Goal: Task Accomplishment & Management: Complete application form

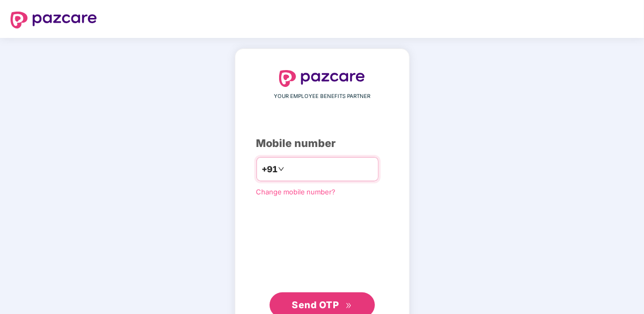
type input "**********"
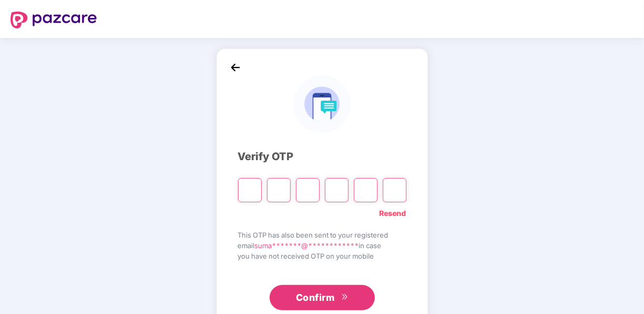
type input "*"
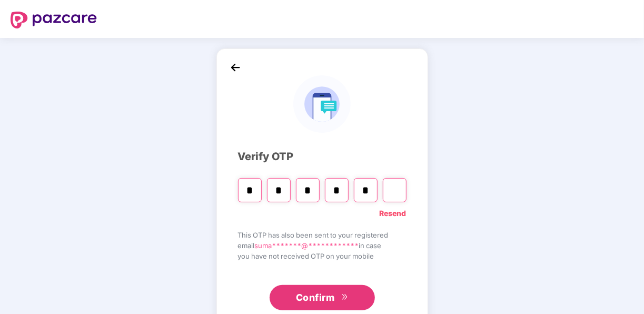
type input "*"
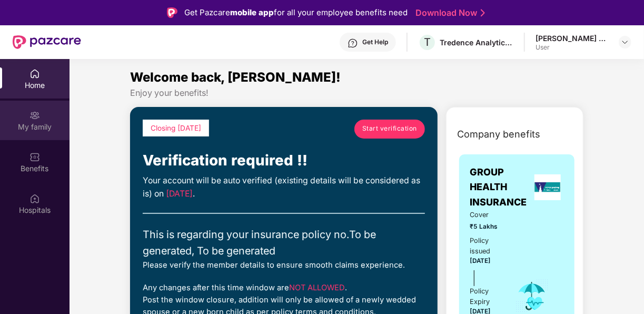
click at [20, 123] on div "My family" at bounding box center [34, 127] width 69 height 11
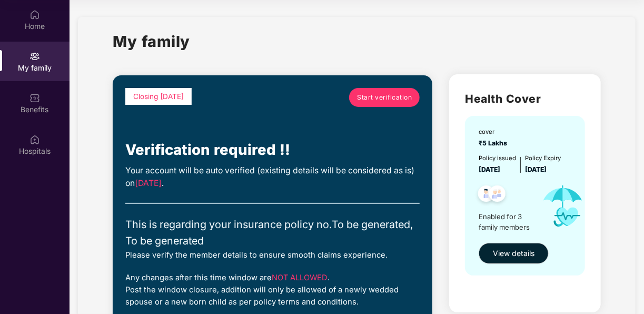
click at [378, 97] on span "Start verification" at bounding box center [384, 98] width 55 height 10
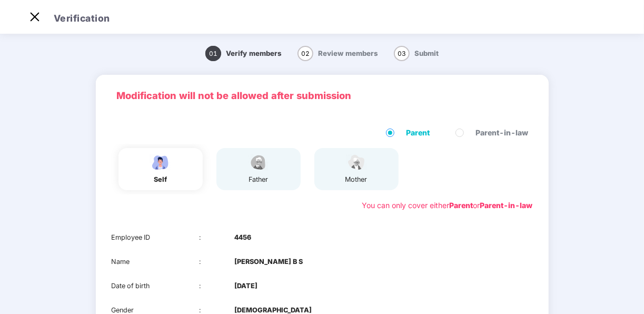
scroll to position [128, 0]
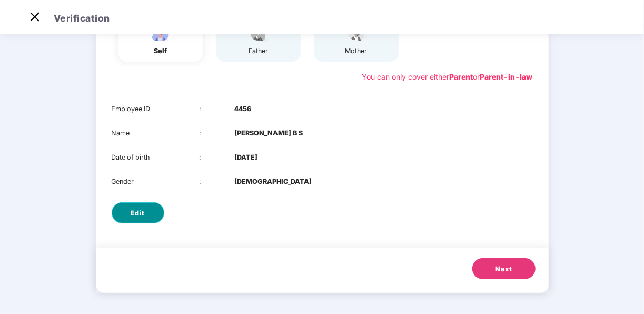
click at [140, 208] on span "Edit" at bounding box center [137, 213] width 14 height 11
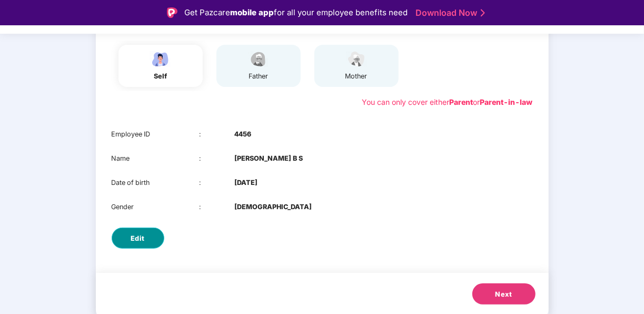
select select "****"
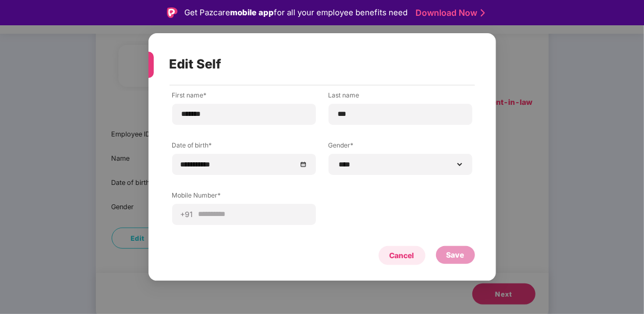
click at [399, 251] on div "Cancel" at bounding box center [401, 255] width 25 height 12
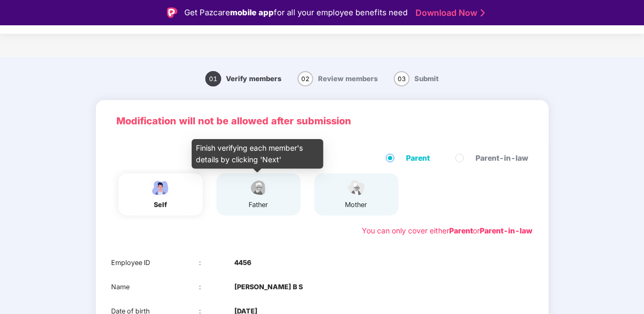
click at [270, 193] on img at bounding box center [258, 187] width 26 height 18
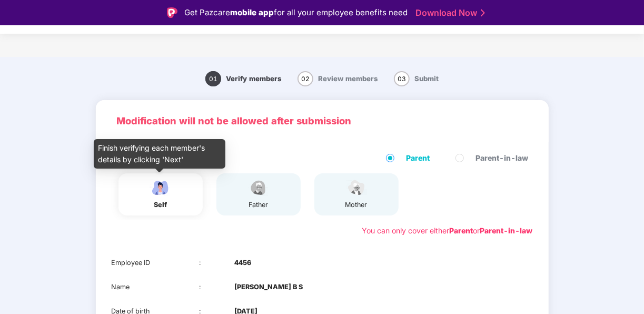
click at [156, 192] on img at bounding box center [160, 187] width 26 height 18
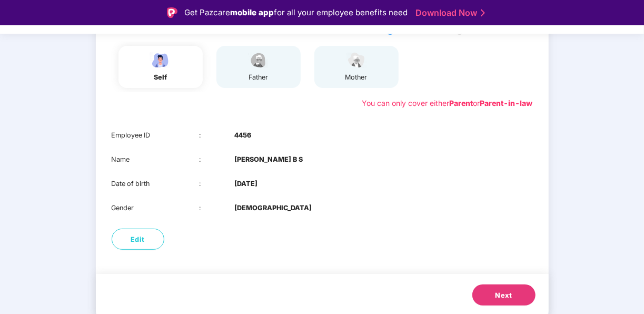
scroll to position [128, 0]
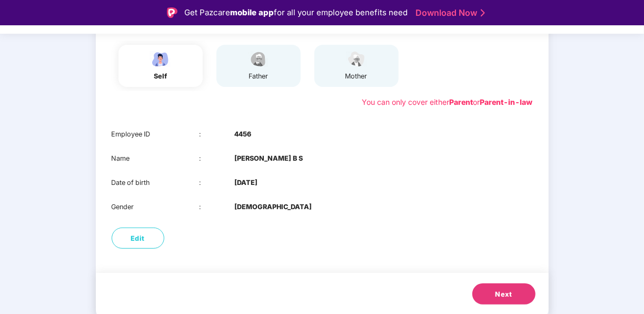
click at [504, 294] on span "Next" at bounding box center [503, 294] width 17 height 11
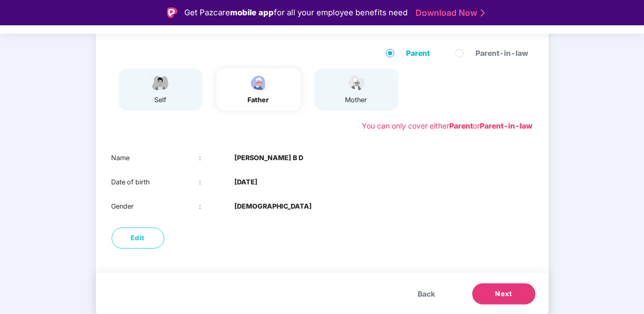
scroll to position [104, 0]
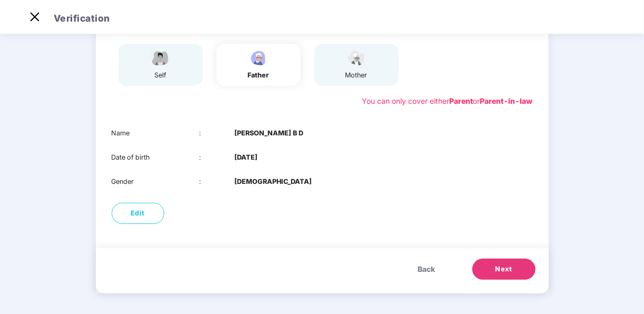
click at [509, 270] on span "Next" at bounding box center [503, 269] width 17 height 11
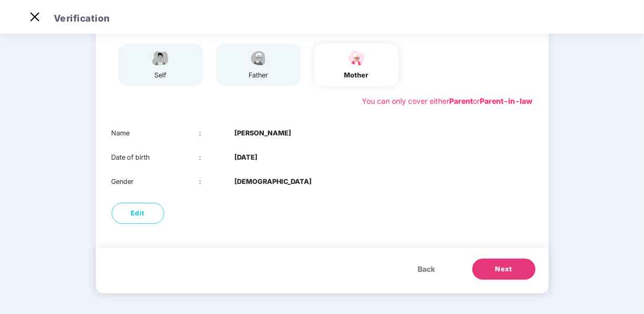
click at [502, 266] on span "Next" at bounding box center [503, 269] width 17 height 11
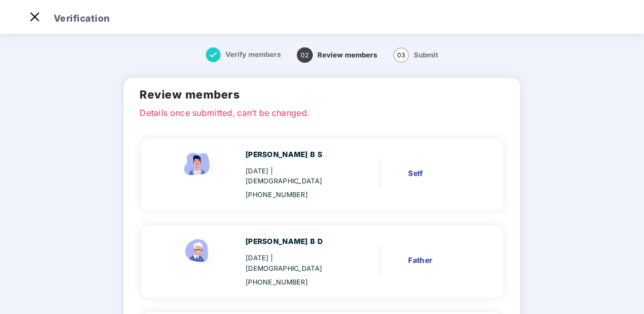
scroll to position [105, 0]
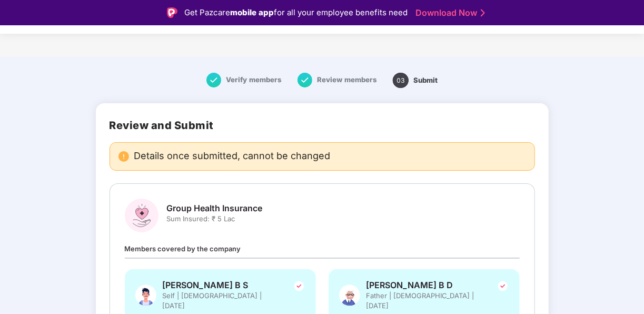
scroll to position [299, 0]
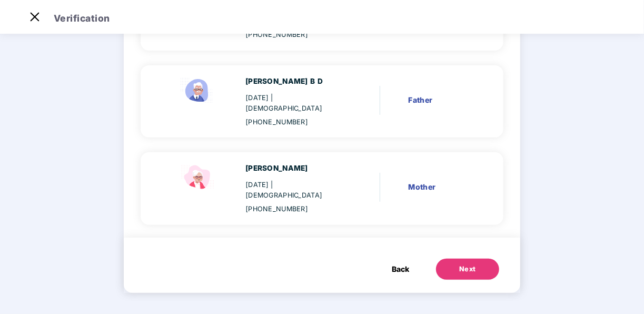
scroll to position [0, 0]
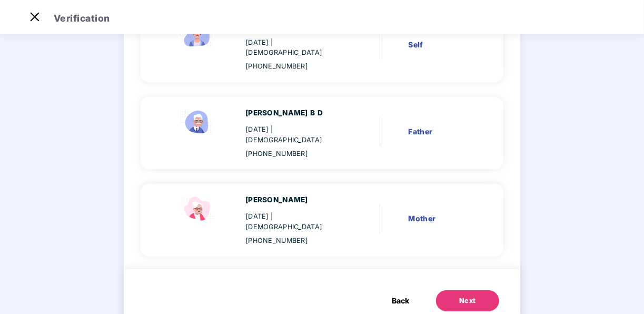
click at [397, 295] on span "Back" at bounding box center [399, 301] width 17 height 12
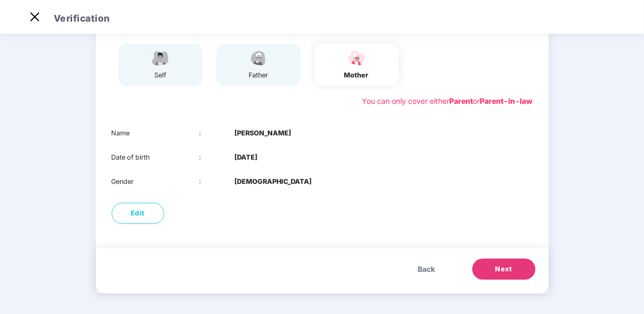
click at [425, 264] on span "Back" at bounding box center [426, 269] width 17 height 12
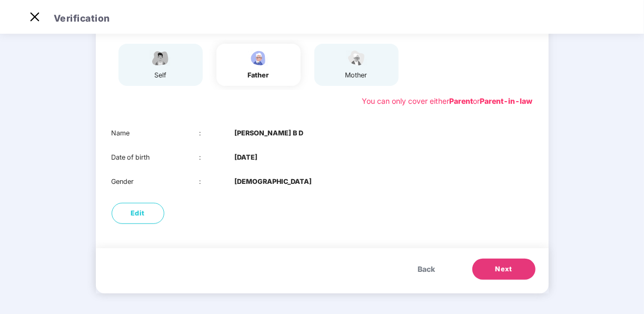
click at [426, 263] on span "Back" at bounding box center [426, 269] width 17 height 12
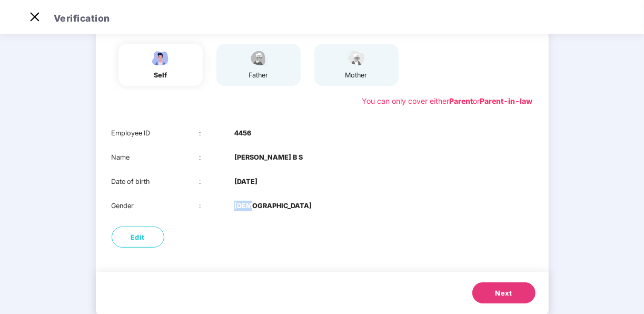
click at [426, 263] on div "Modification will not be allowed after submission Parent Parent-in-law self fat…" at bounding box center [322, 144] width 453 height 346
drag, startPoint x: 426, startPoint y: 263, endPoint x: 391, endPoint y: 265, distance: 35.3
click at [391, 265] on div "Modification will not be allowed after submission Parent Parent-in-law self fat…" at bounding box center [322, 144] width 453 height 346
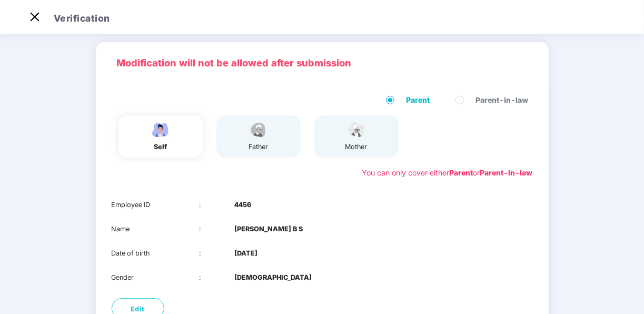
scroll to position [0, 0]
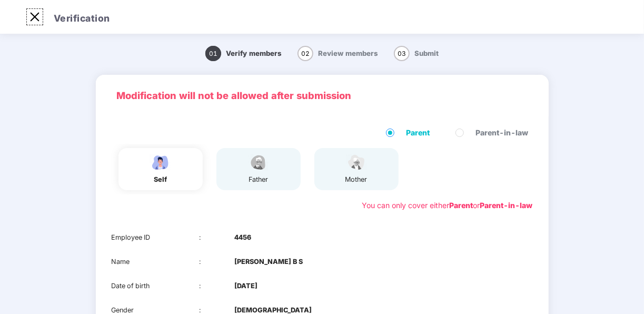
click at [34, 16] on img at bounding box center [34, 16] width 17 height 17
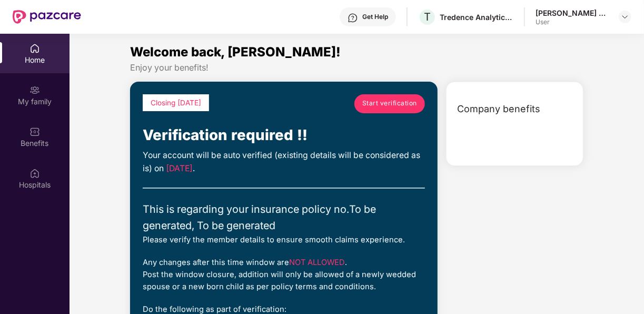
scroll to position [59, 0]
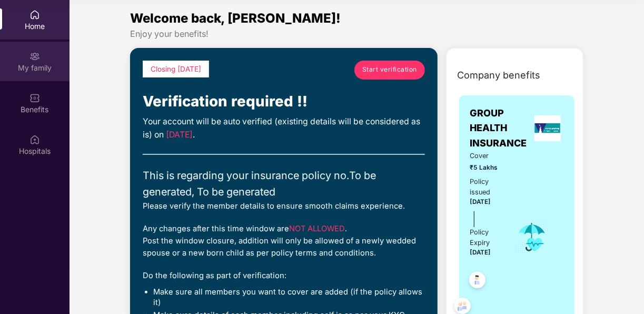
click at [28, 64] on div "My family" at bounding box center [34, 68] width 69 height 11
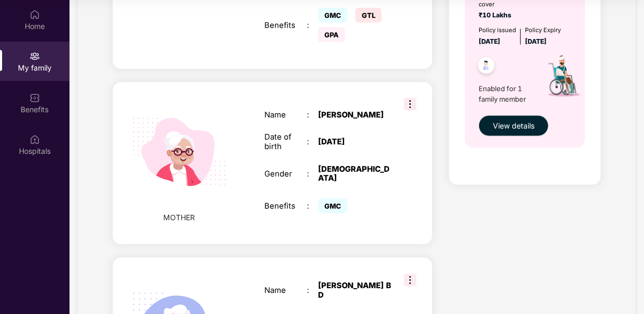
scroll to position [631, 0]
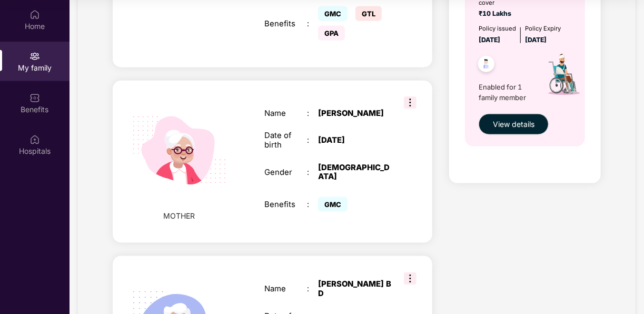
click at [409, 96] on img at bounding box center [410, 102] width 13 height 13
click at [420, 81] on div "MOTHER Name : [PERSON_NAME] Date of birth : [DEMOGRAPHIC_DATA] Gender : [DEMOGR…" at bounding box center [272, 162] width 319 height 162
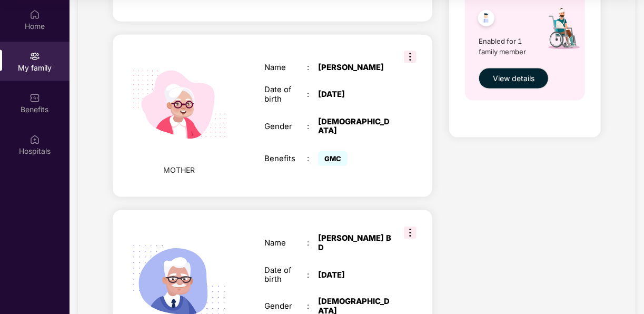
scroll to position [741, 0]
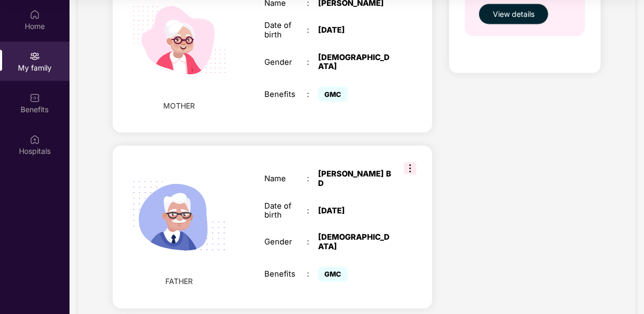
click at [407, 162] on img at bounding box center [410, 168] width 13 height 13
click at [427, 146] on div "FATHER Name : [PERSON_NAME] Date of birth : [DEMOGRAPHIC_DATA] Gender : [DEMOGR…" at bounding box center [272, 227] width 319 height 163
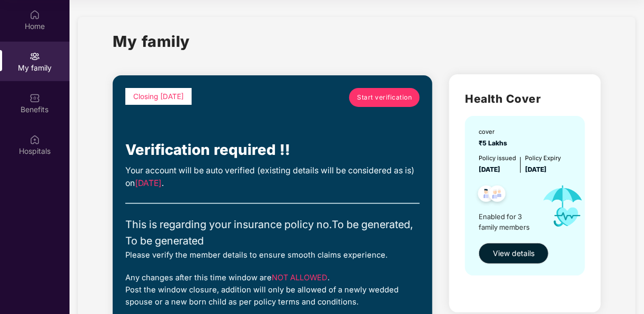
scroll to position [53, 0]
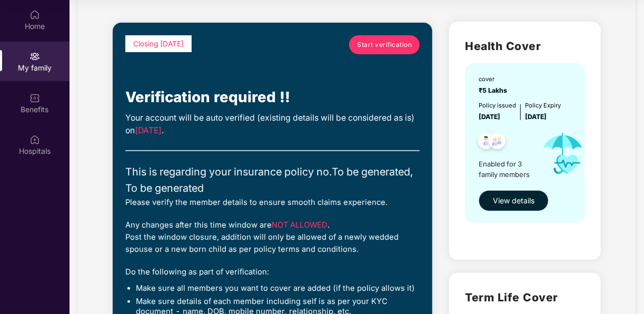
click at [527, 199] on span "View details" at bounding box center [514, 201] width 42 height 12
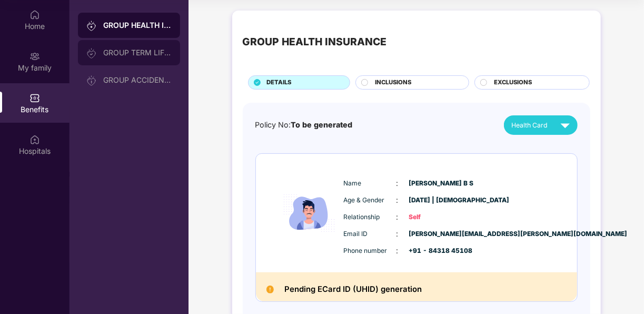
click at [126, 57] on div "GROUP TERM LIFE INSURANCE" at bounding box center [129, 52] width 102 height 25
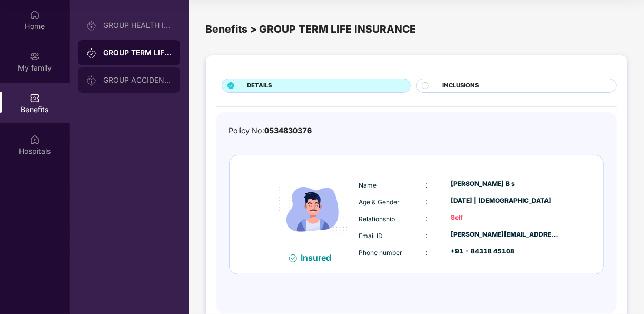
click at [151, 80] on div "GROUP ACCIDENTAL INSURANCE" at bounding box center [137, 80] width 68 height 8
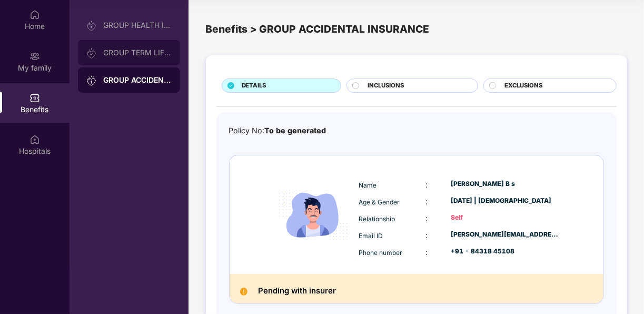
click at [120, 42] on div "GROUP TERM LIFE INSURANCE" at bounding box center [129, 52] width 102 height 25
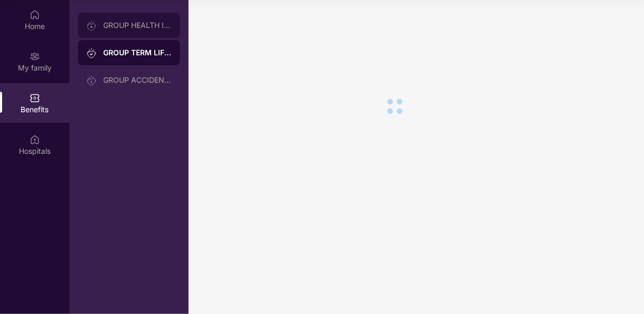
click at [119, 26] on div "GROUP HEALTH INSURANCE" at bounding box center [137, 25] width 68 height 8
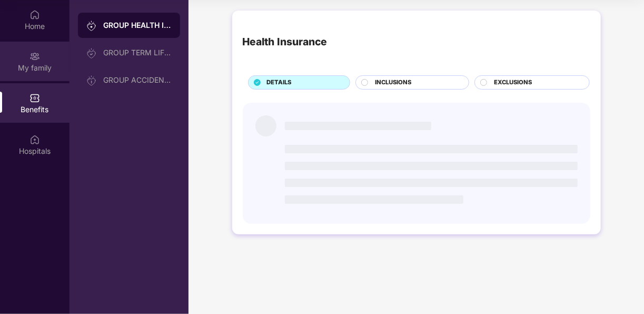
click at [33, 58] on img at bounding box center [34, 56] width 11 height 11
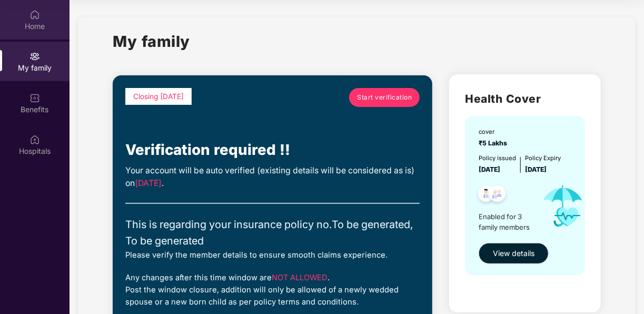
click at [35, 23] on div "Home" at bounding box center [34, 26] width 69 height 11
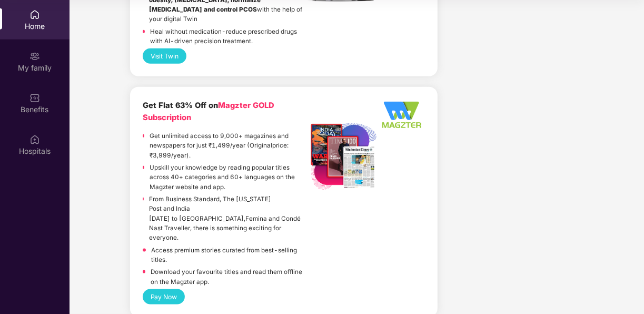
scroll to position [2584, 0]
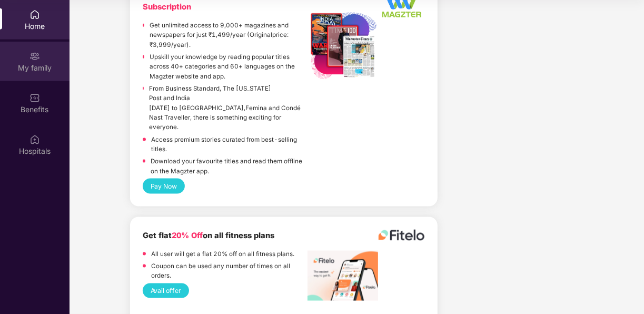
click at [31, 60] on img at bounding box center [34, 56] width 11 height 11
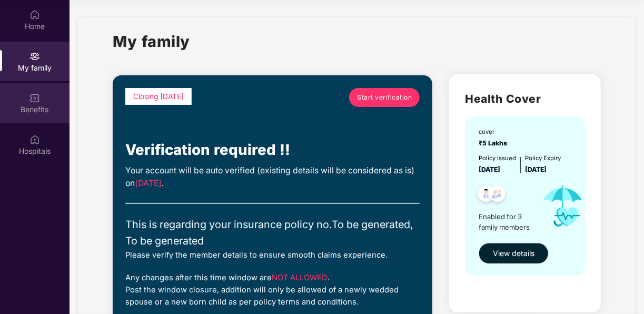
click at [42, 102] on div "Benefits" at bounding box center [34, 102] width 69 height 39
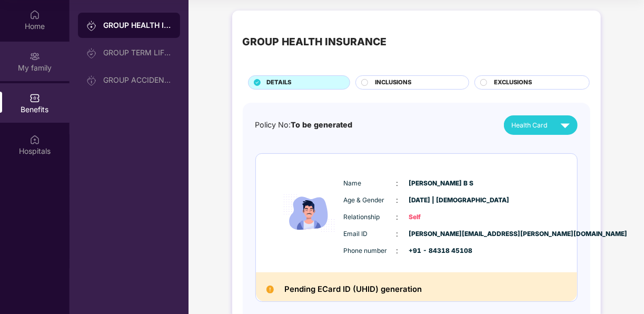
click at [37, 75] on div "My family" at bounding box center [34, 61] width 69 height 39
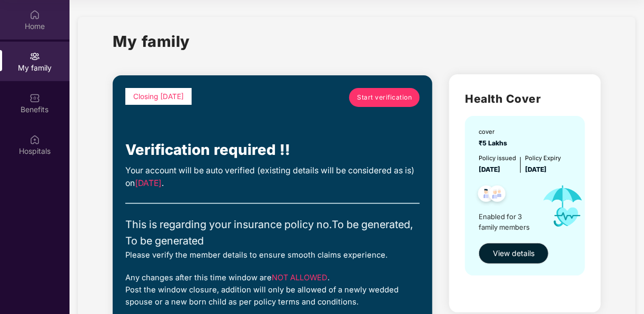
click at [36, 31] on div "Home" at bounding box center [34, 26] width 69 height 11
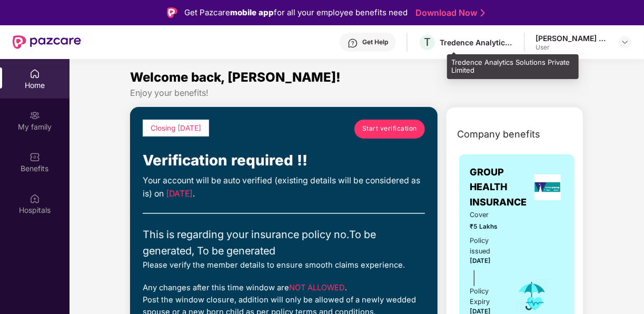
click at [484, 36] on div "T Tredence Analytics Solutions Private Limited" at bounding box center [465, 42] width 95 height 18
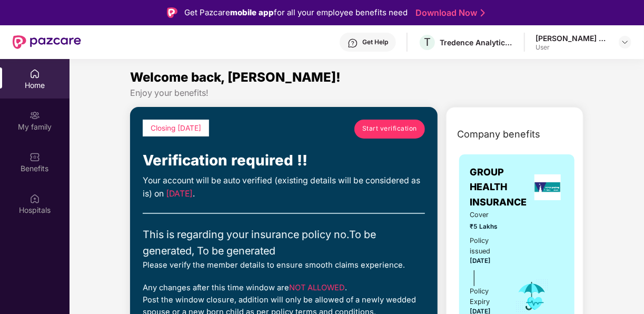
click at [601, 38] on div "[PERSON_NAME] B S" at bounding box center [572, 38] width 74 height 10
click at [626, 40] on img at bounding box center [624, 42] width 8 height 8
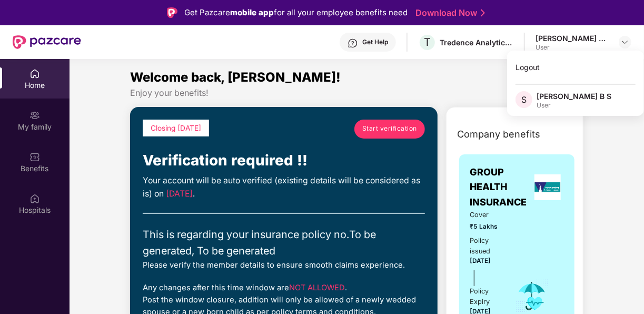
click at [569, 104] on div "User" at bounding box center [573, 105] width 75 height 8
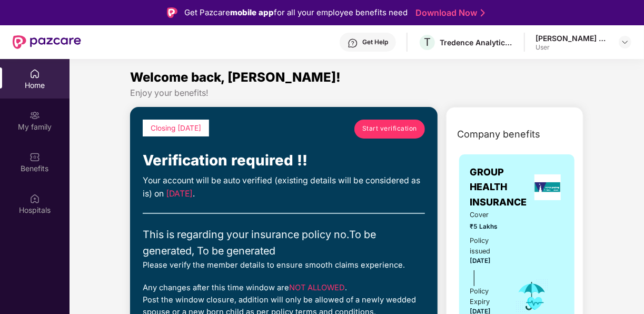
click at [547, 96] on div "Enjoy your benefits!" at bounding box center [356, 92] width 453 height 11
click at [627, 42] on img at bounding box center [624, 42] width 8 height 8
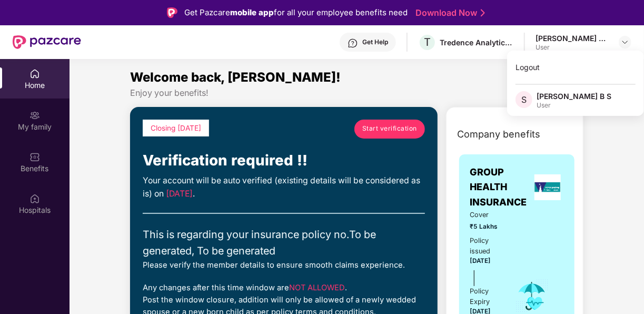
click at [525, 95] on span "S" at bounding box center [523, 99] width 5 height 13
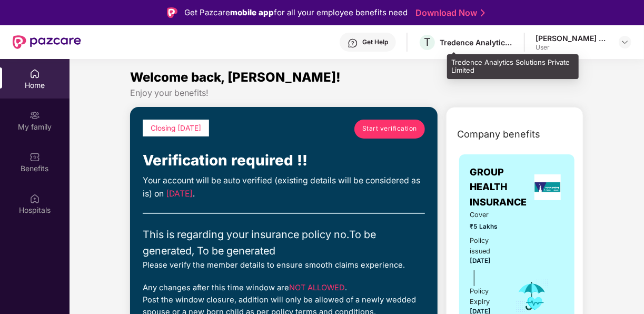
click at [489, 40] on div "Tredence Analytics Solutions Private Limited" at bounding box center [476, 42] width 74 height 10
click at [436, 40] on span "T" at bounding box center [427, 42] width 18 height 18
click at [430, 40] on span "T" at bounding box center [427, 42] width 7 height 13
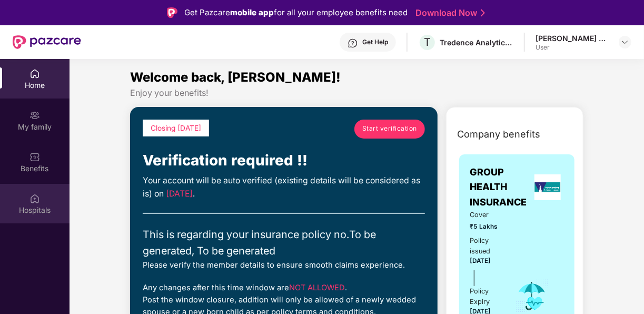
click at [28, 206] on div "Hospitals" at bounding box center [34, 210] width 69 height 11
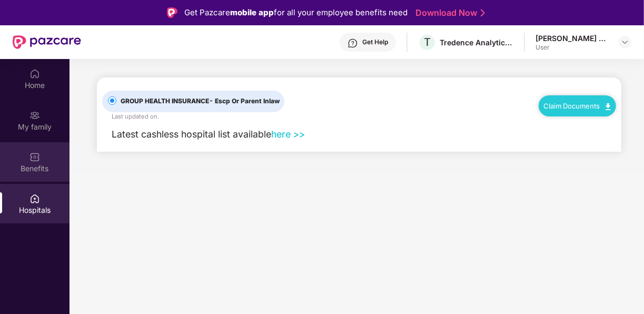
click at [39, 156] on img at bounding box center [34, 157] width 11 height 11
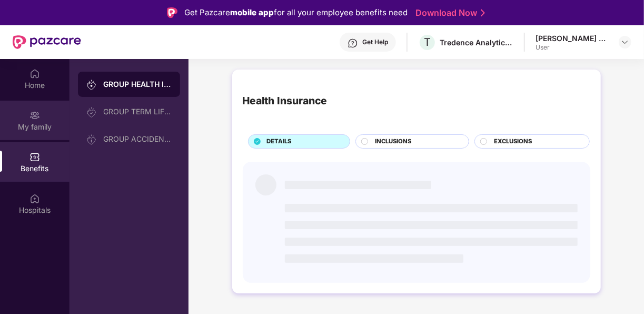
click at [34, 122] on div "My family" at bounding box center [34, 127] width 69 height 11
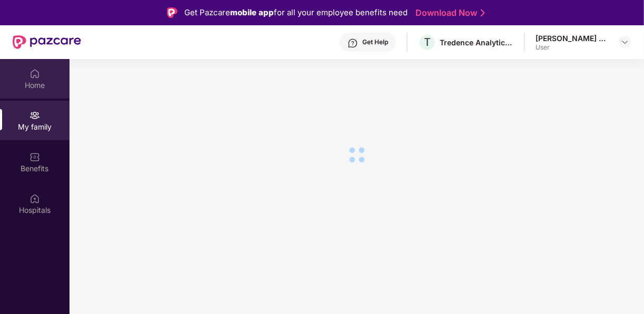
click at [40, 92] on div "Home" at bounding box center [34, 78] width 69 height 39
